Goal: Navigation & Orientation: Find specific page/section

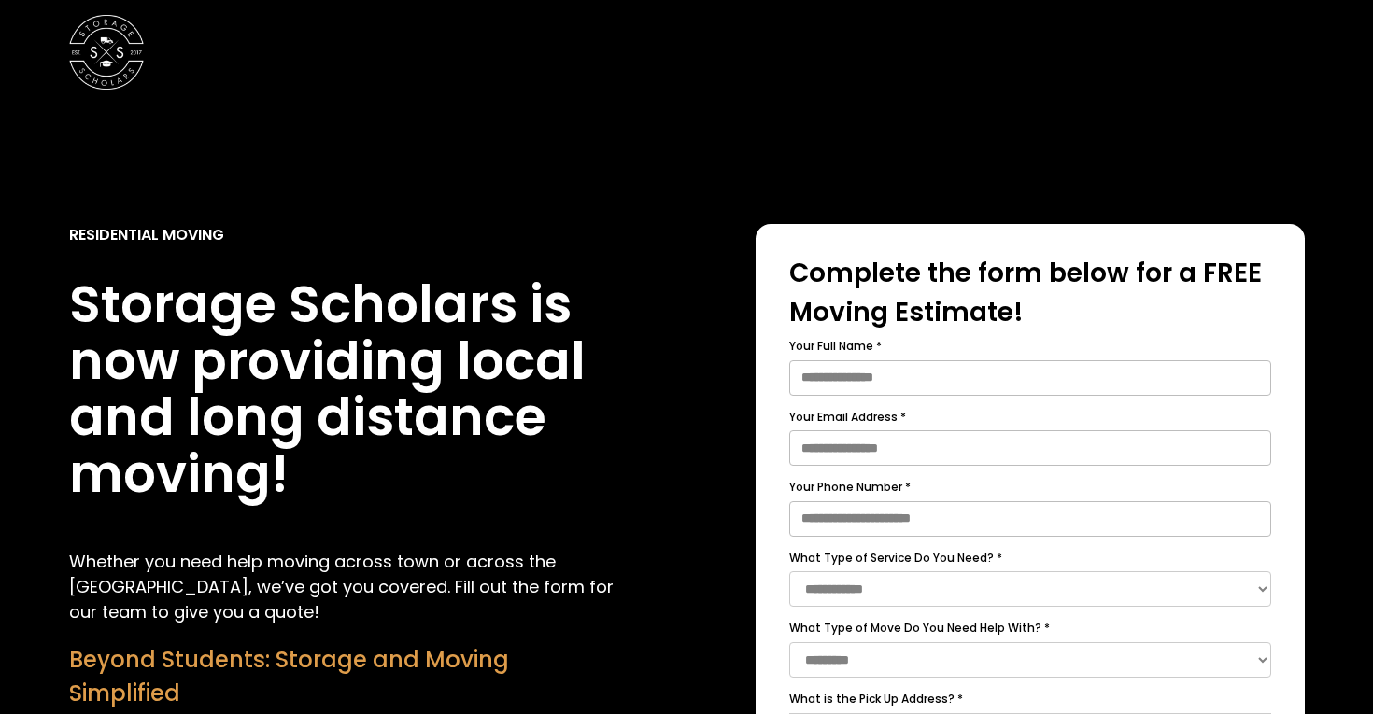
click at [148, 57] on div at bounding box center [686, 52] width 1373 height 105
click at [95, 57] on img "home" at bounding box center [106, 52] width 75 height 75
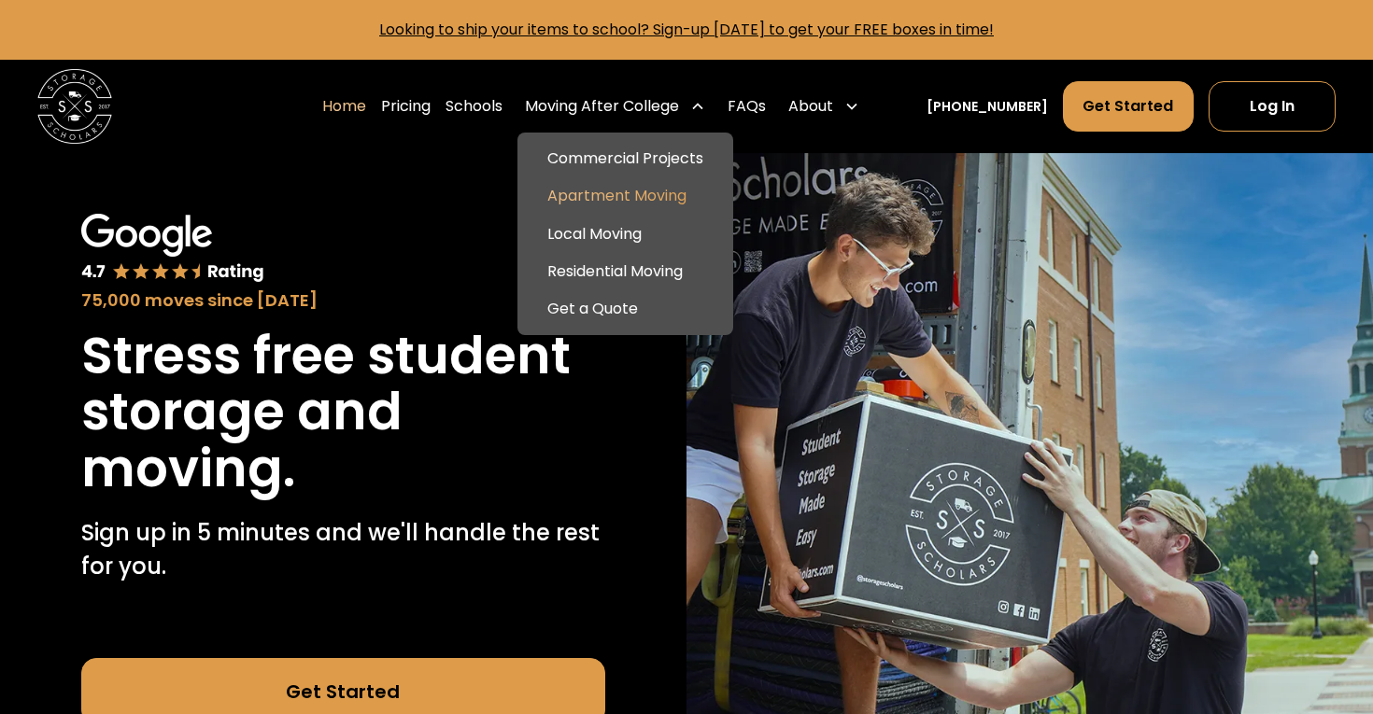
click at [678, 201] on link "Apartment Moving" at bounding box center [625, 195] width 201 height 37
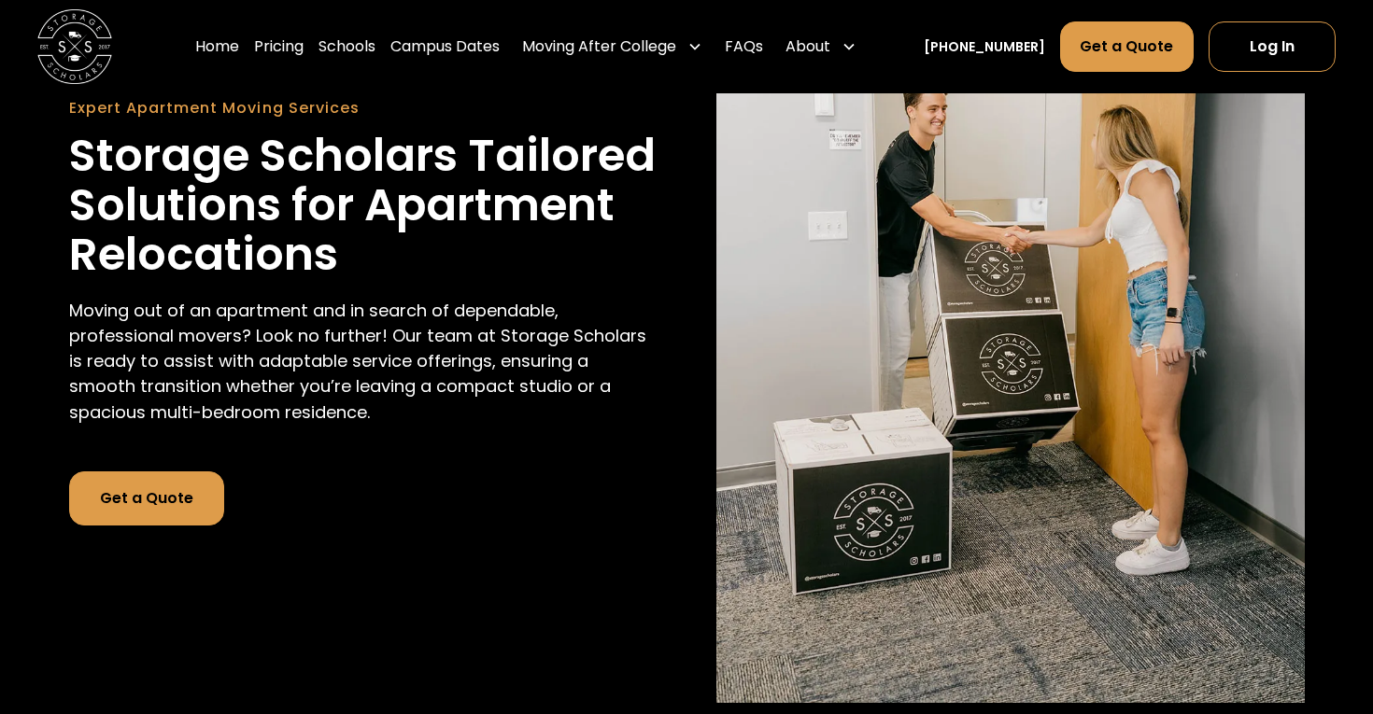
scroll to position [234, 0]
